Goal: Use online tool/utility: Utilize a website feature to perform a specific function

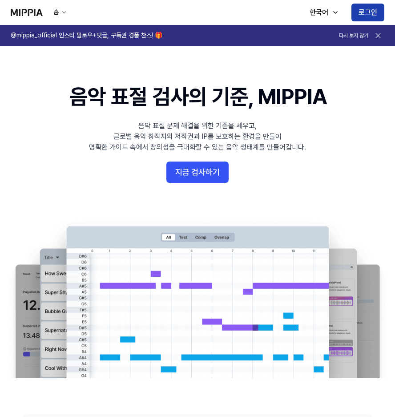
click at [356, 12] on button "로그인" at bounding box center [368, 13] width 33 height 18
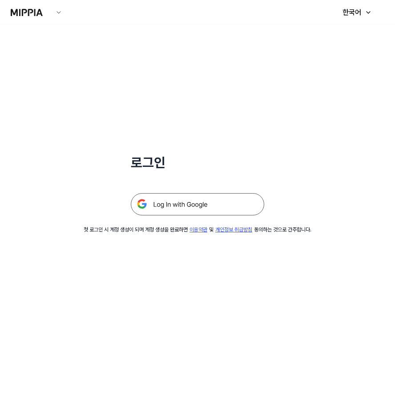
click at [210, 201] on img at bounding box center [198, 204] width 134 height 22
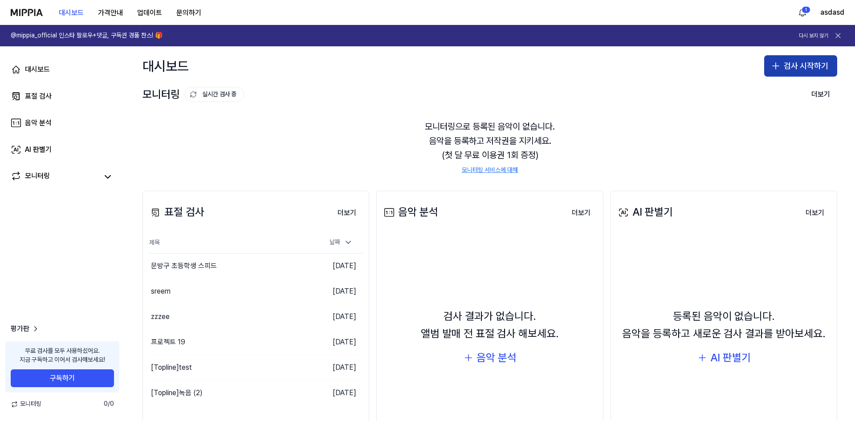
click at [399, 73] on button "검사 시작하기" at bounding box center [800, 65] width 73 height 21
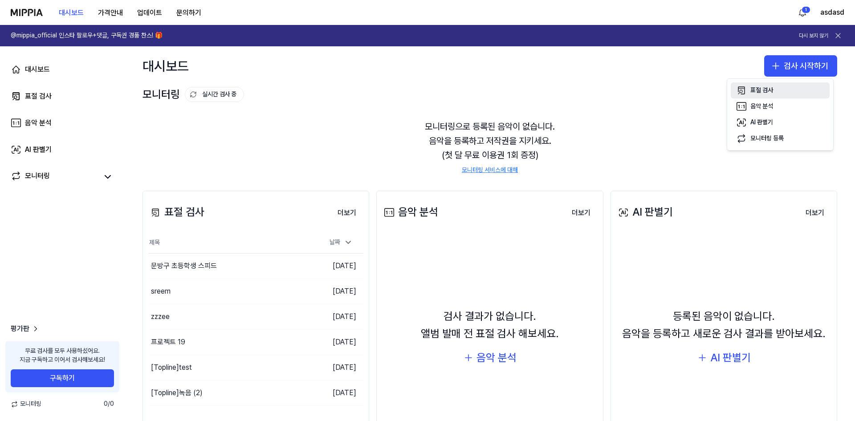
click at [399, 89] on div "표절 검사" at bounding box center [761, 90] width 23 height 9
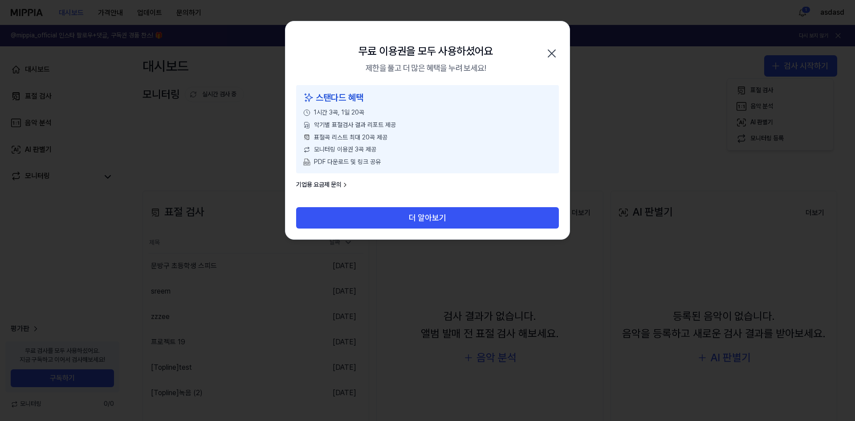
click at [399, 51] on icon "button" at bounding box center [552, 53] width 14 height 14
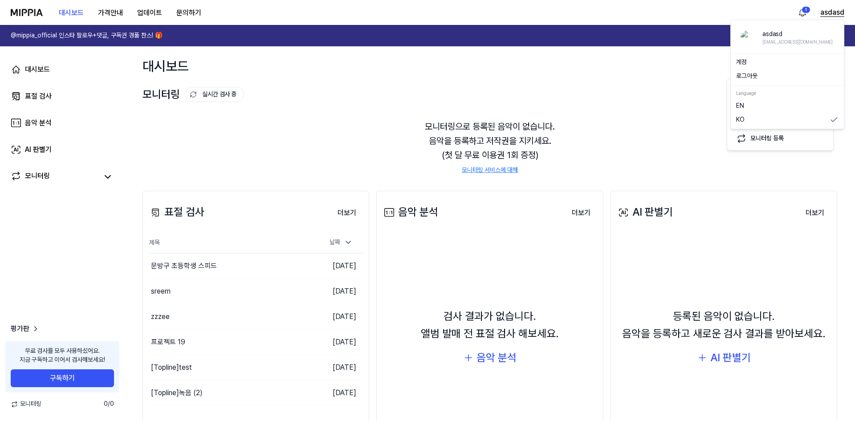
click at [399, 13] on button "asdasd" at bounding box center [832, 12] width 24 height 11
click at [399, 76] on button "로그아웃" at bounding box center [787, 76] width 102 height 9
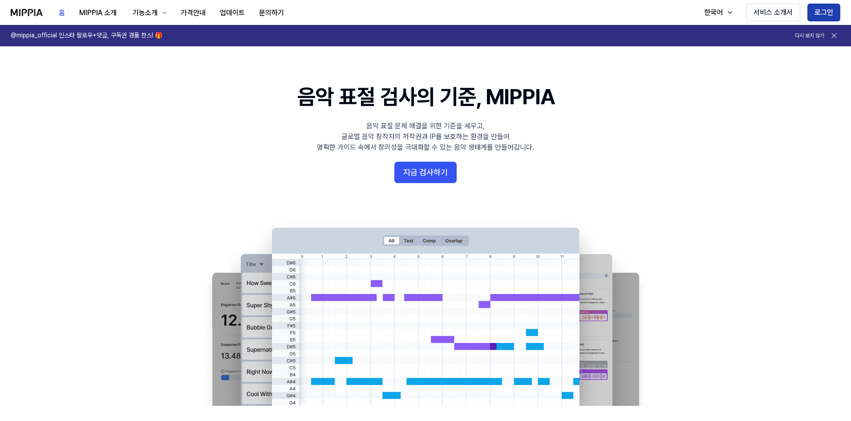
click at [826, 12] on button "로그인" at bounding box center [824, 13] width 33 height 18
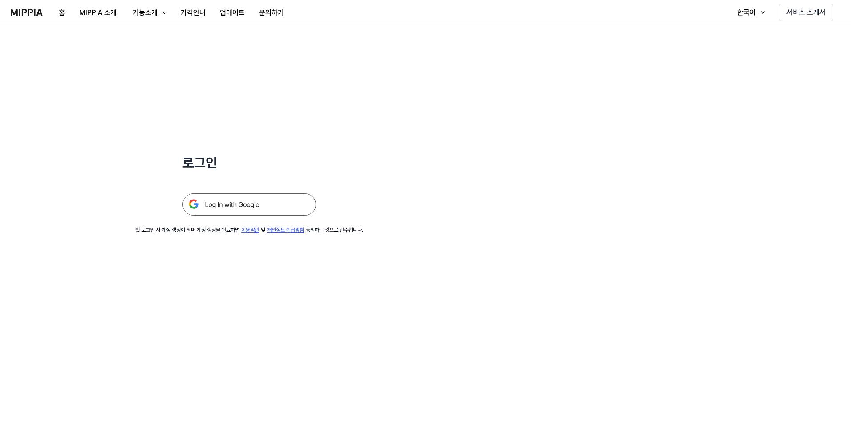
click at [236, 206] on img at bounding box center [250, 204] width 134 height 22
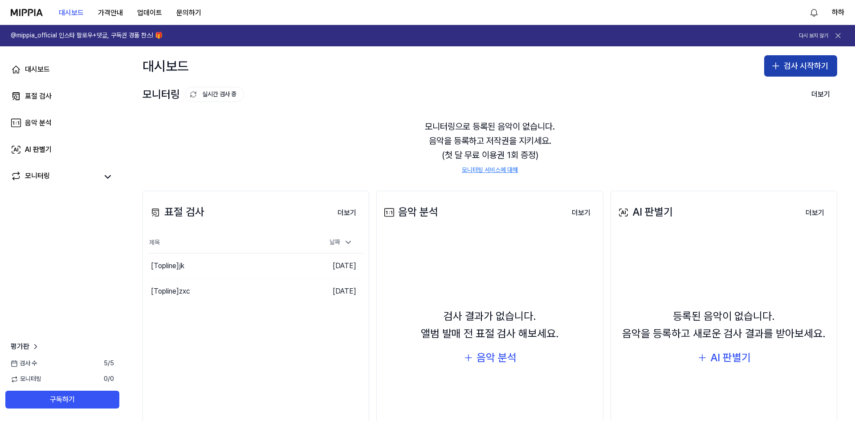
click at [784, 57] on button "검사 시작하기" at bounding box center [800, 65] width 73 height 21
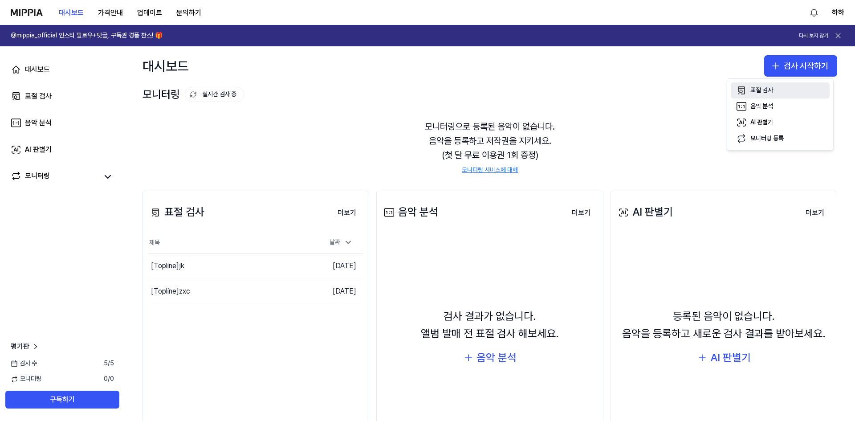
click at [768, 82] on button "표절 검사" at bounding box center [780, 90] width 99 height 16
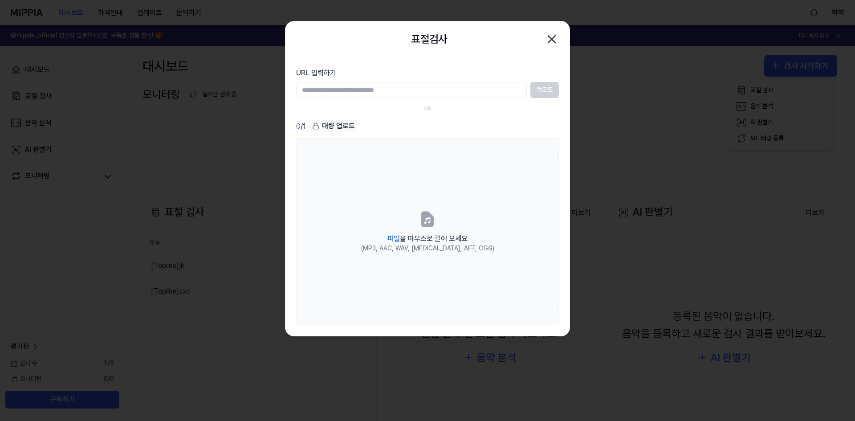
click at [468, 86] on input "URL 입력하기" at bounding box center [411, 90] width 231 height 16
click at [520, 41] on div "표절검사 닫기" at bounding box center [427, 39] width 263 height 18
